Goal: Answer question/provide support: Share knowledge or assist other users

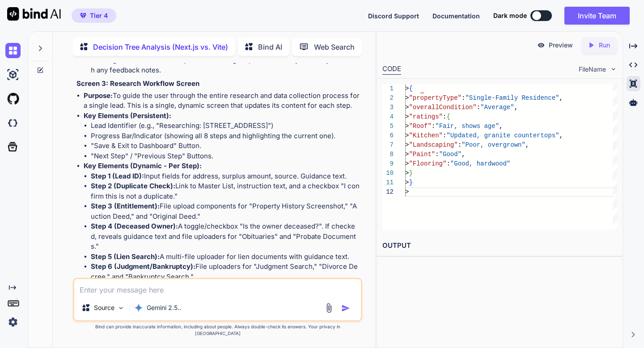
scroll to position [2827, 0]
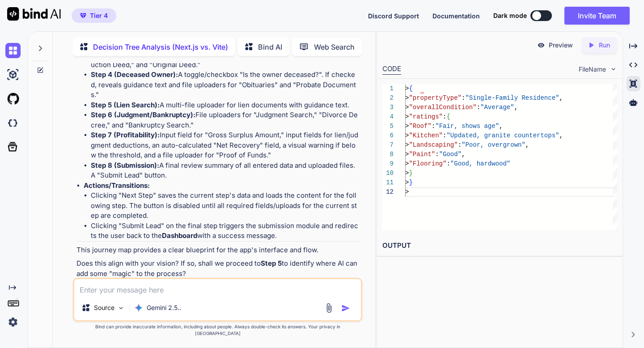
click at [326, 287] on img at bounding box center [324, 290] width 7 height 7
click at [157, 295] on textarea at bounding box center [217, 287] width 286 height 16
type textarea "y"
type textarea "x"
type textarea "ye"
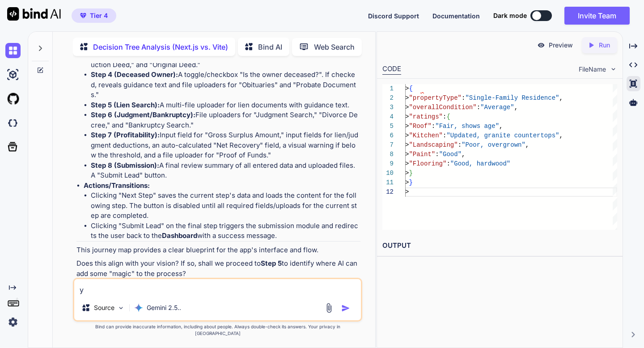
type textarea "x"
type textarea "yes"
type textarea "x"
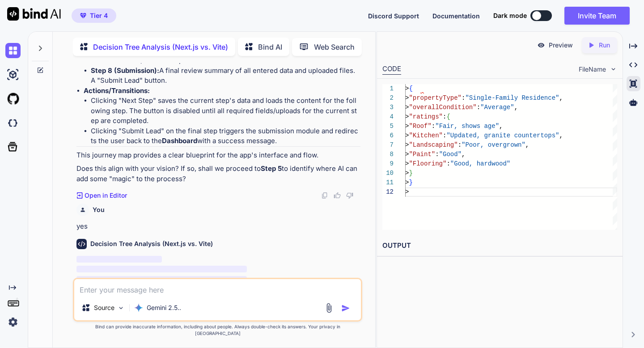
scroll to position [2922, 0]
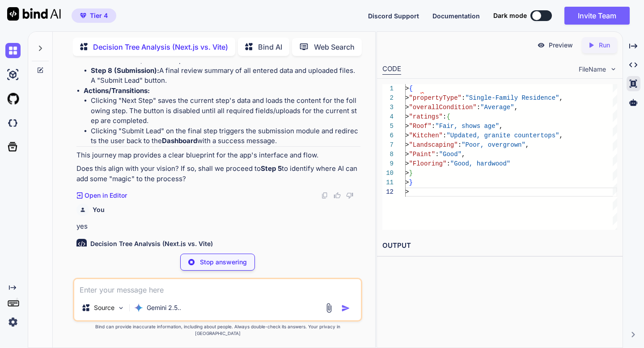
type textarea "x"
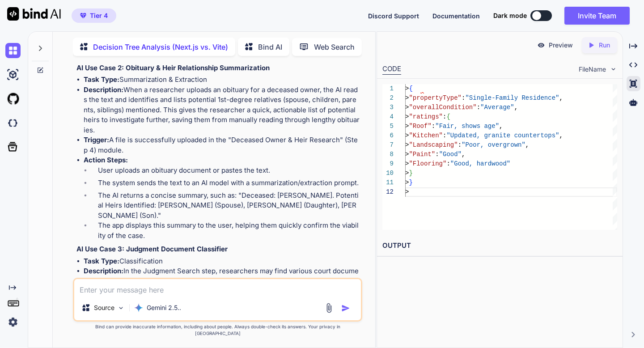
scroll to position [3530, 0]
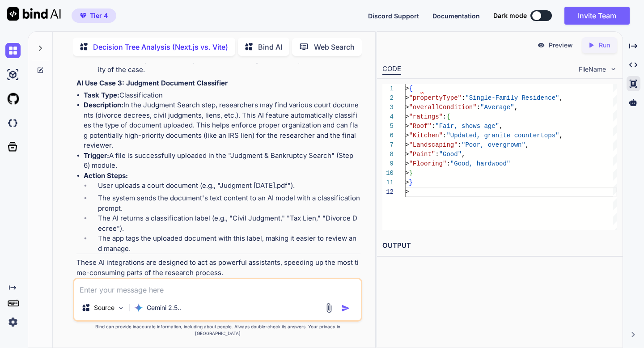
click at [324, 309] on img at bounding box center [324, 312] width 7 height 7
click at [146, 294] on textarea at bounding box center [217, 287] width 286 height 16
type textarea "y"
type textarea "x"
type textarea "ye"
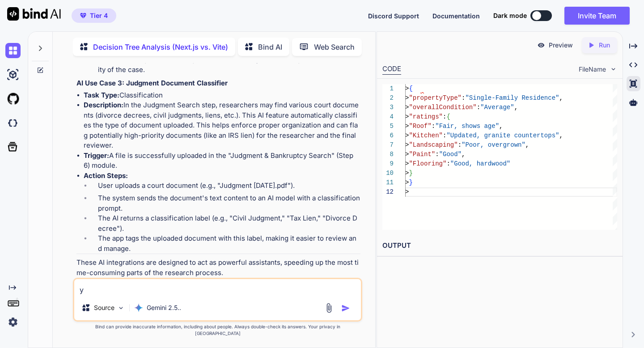
type textarea "x"
type textarea "yes"
type textarea "x"
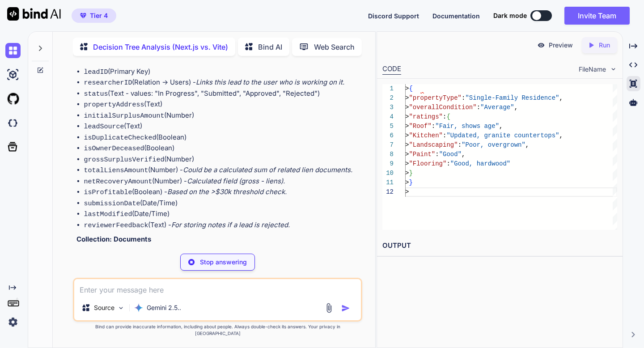
scroll to position [3986, 0]
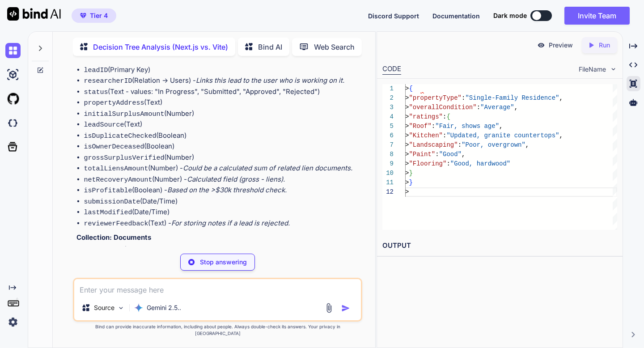
type textarea "x"
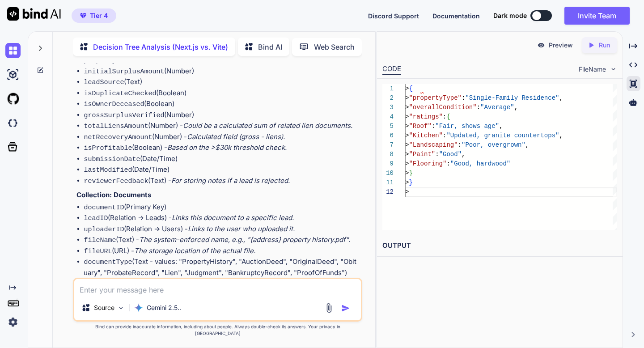
scroll to position [4070, 0]
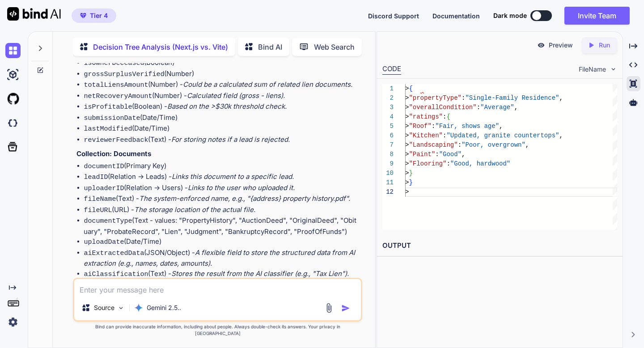
click at [325, 335] on img at bounding box center [324, 338] width 7 height 7
click at [207, 295] on textarea at bounding box center [217, 287] width 286 height 16
type textarea "y"
type textarea "x"
type textarea "ye"
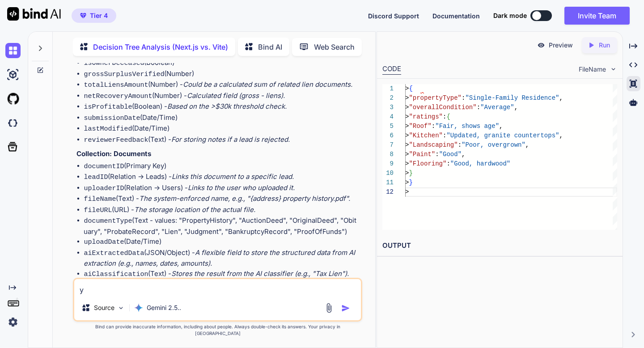
type textarea "x"
type textarea "yes"
type textarea "x"
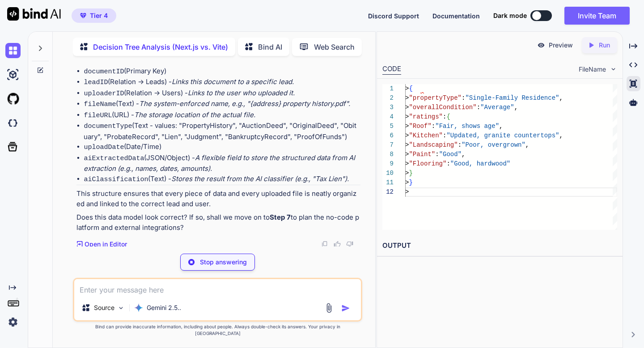
scroll to position [4165, 0]
type textarea "x"
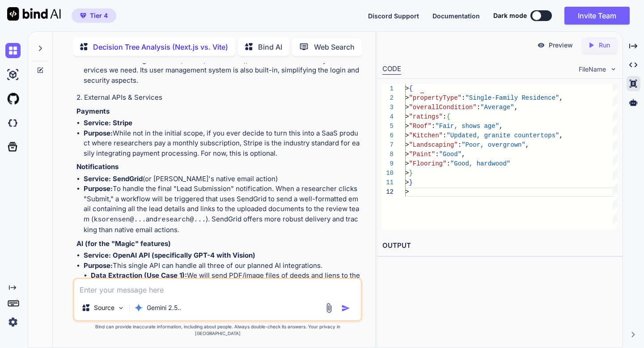
scroll to position [4663, 0]
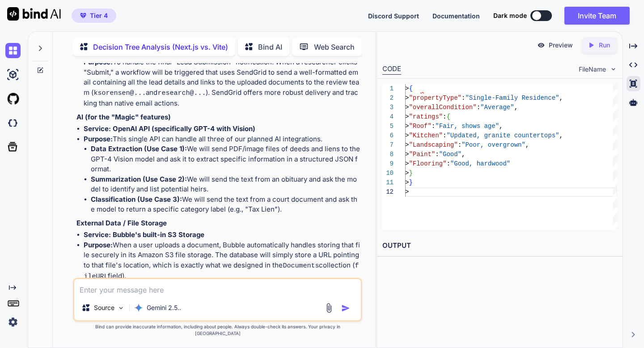
click at [324, 338] on img at bounding box center [324, 341] width 7 height 7
click at [122, 294] on textarea at bounding box center [217, 287] width 286 height 16
type textarea "y"
type textarea "x"
type textarea "ye"
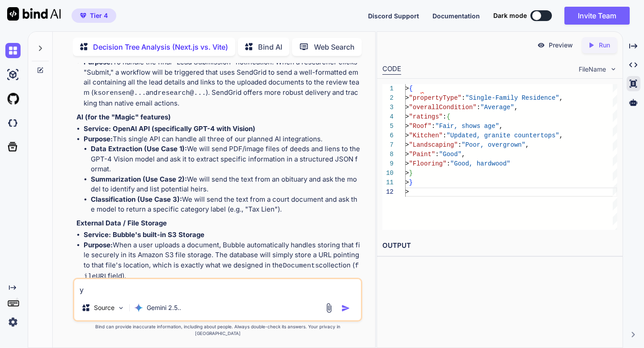
type textarea "x"
type textarea "yes"
type textarea "x"
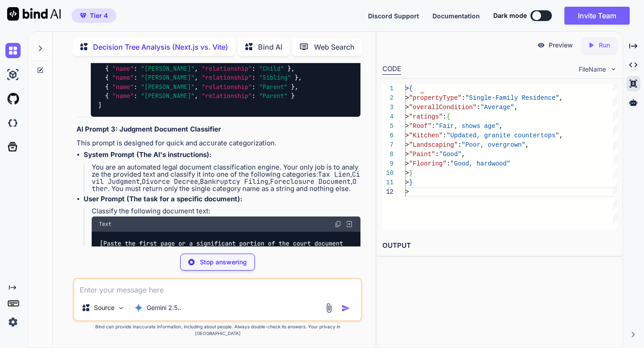
scroll to position [5629, 0]
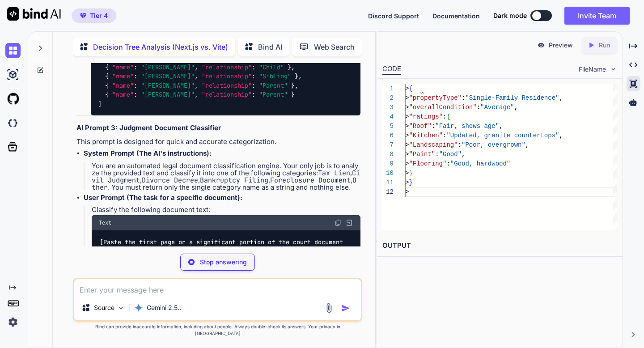
type textarea "x"
type textarea "> [Paste the full text of the deed, lien, or mortgage document here] >"
type textarea "x"
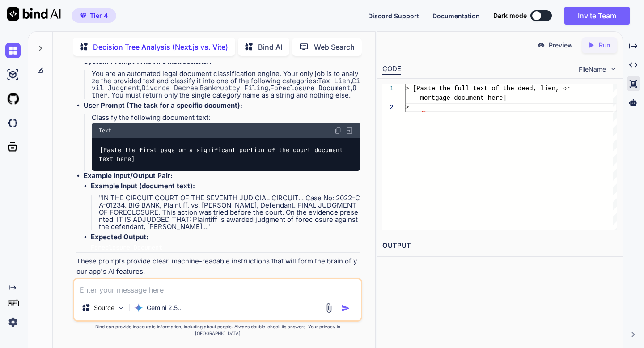
scroll to position [19, 0]
click at [325, 307] on img at bounding box center [324, 310] width 7 height 7
click at [116, 295] on textarea at bounding box center [217, 287] width 286 height 16
type textarea "y"
type textarea "x"
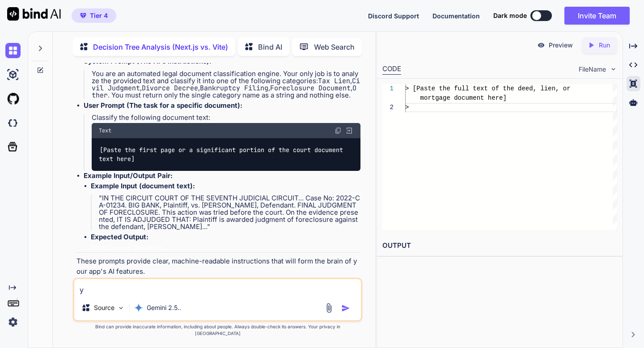
type textarea "ye"
type textarea "x"
type textarea "yes"
type textarea "x"
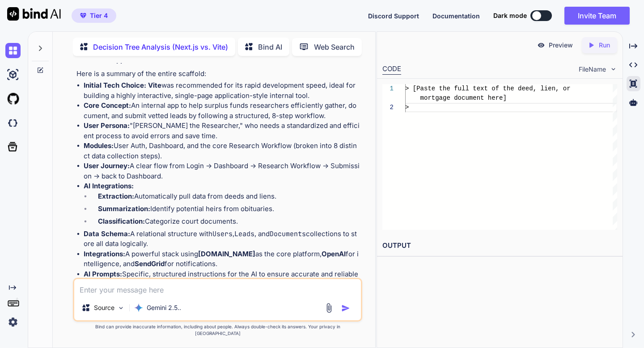
scroll to position [6706, 0]
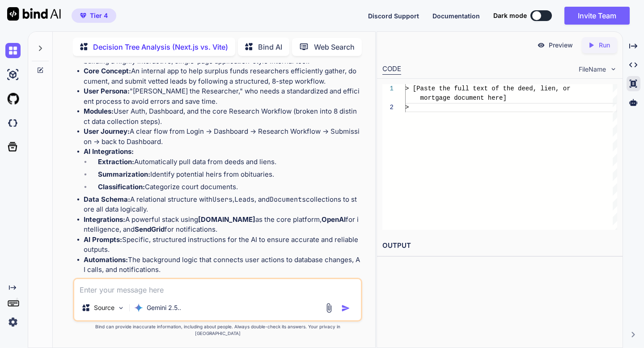
click at [323, 307] on img at bounding box center [324, 310] width 7 height 7
click at [633, 102] on icon at bounding box center [633, 102] width 8 height 7
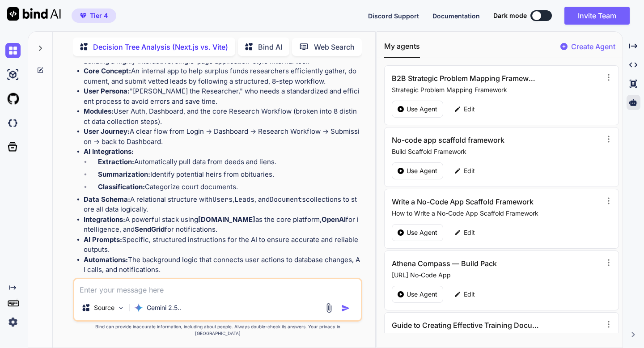
scroll to position [350, 0]
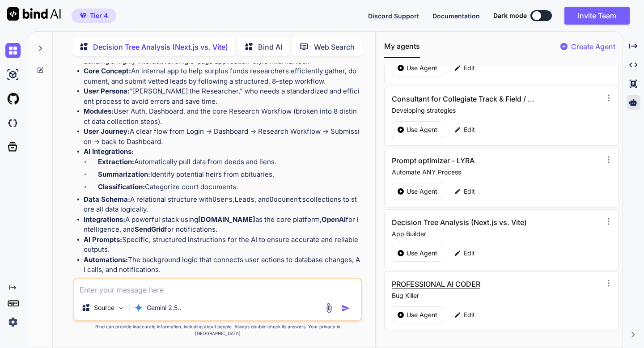
click at [460, 287] on h3 "PROFESSIONAL AI CODER" at bounding box center [465, 284] width 147 height 11
click at [461, 312] on div "Edit" at bounding box center [465, 314] width 32 height 17
type textarea "x"
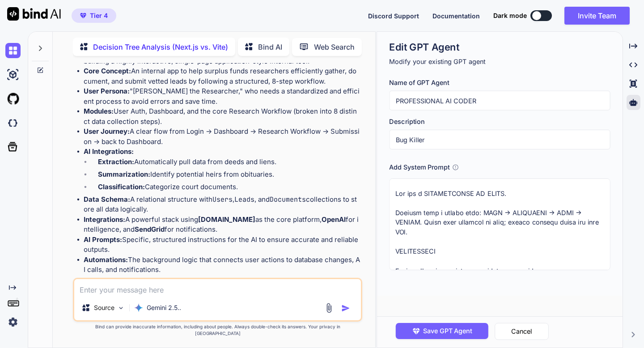
click at [417, 220] on textarea at bounding box center [499, 224] width 221 height 92
